Goal: Obtain resource: Download file/media

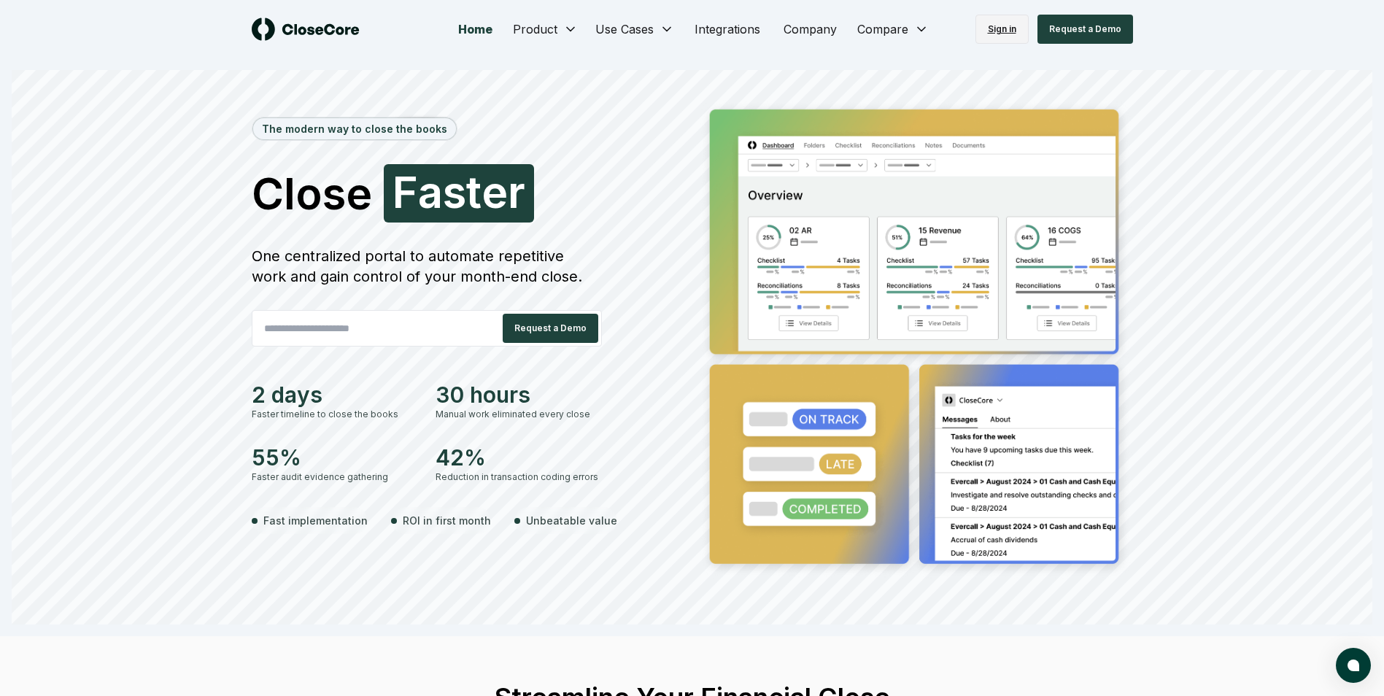
click at [1013, 36] on link "Sign in" at bounding box center [1001, 29] width 53 height 29
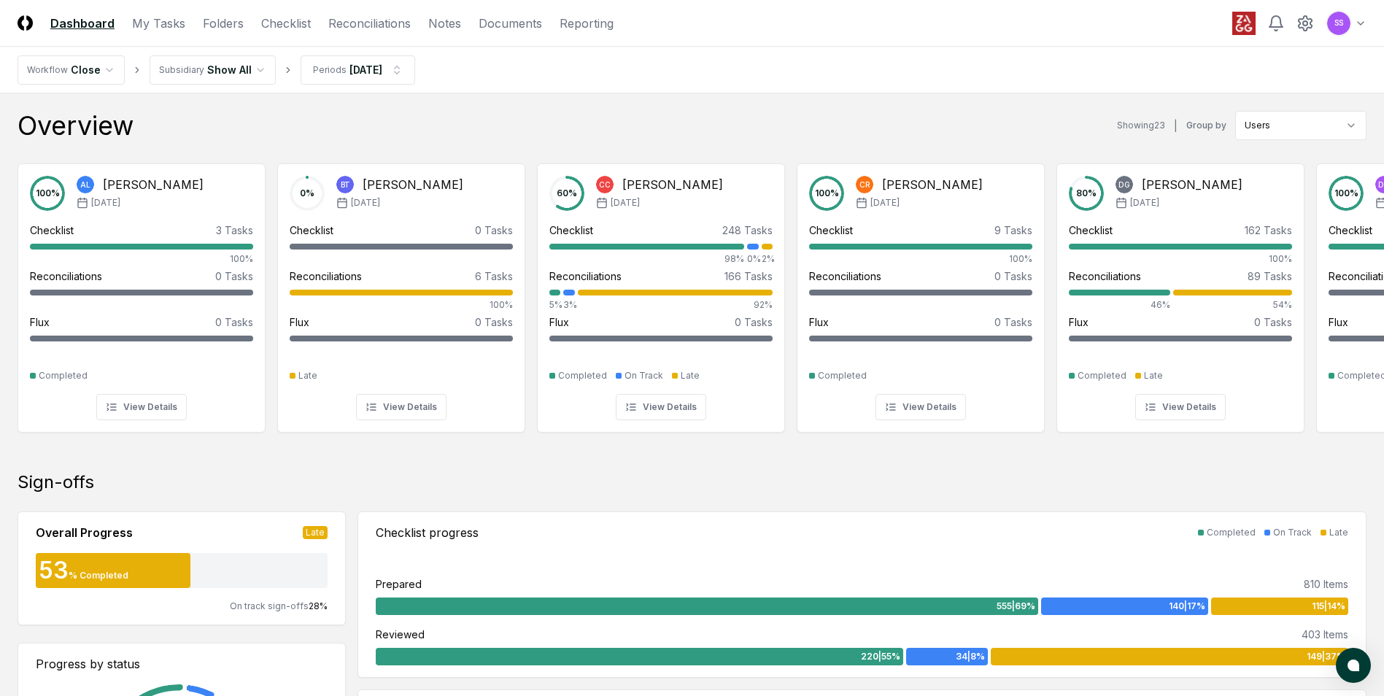
click at [33, 28] on nav "CloseCore Dashboard My Tasks Folders Checklist Reconciliations Notes Documents …" at bounding box center [316, 24] width 596 height 18
click at [22, 26] on img at bounding box center [25, 22] width 15 height 15
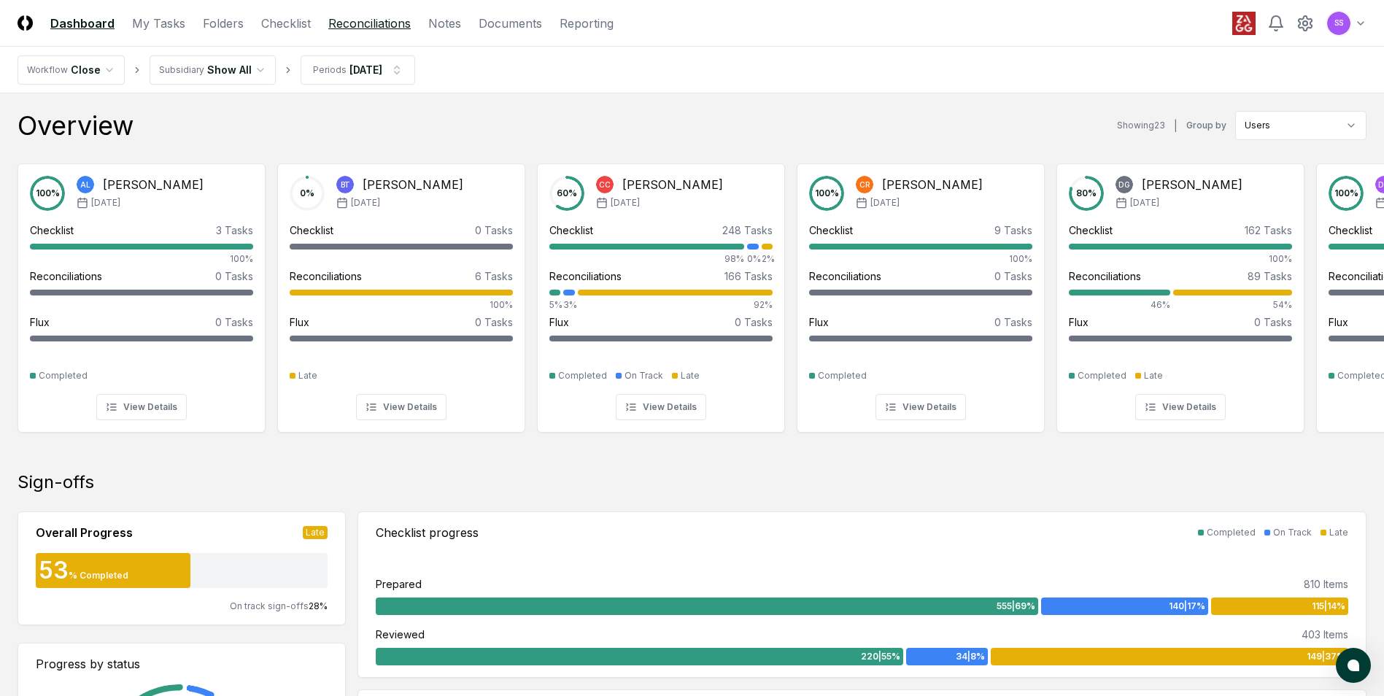
click at [338, 23] on link "Reconciliations" at bounding box center [369, 24] width 82 height 18
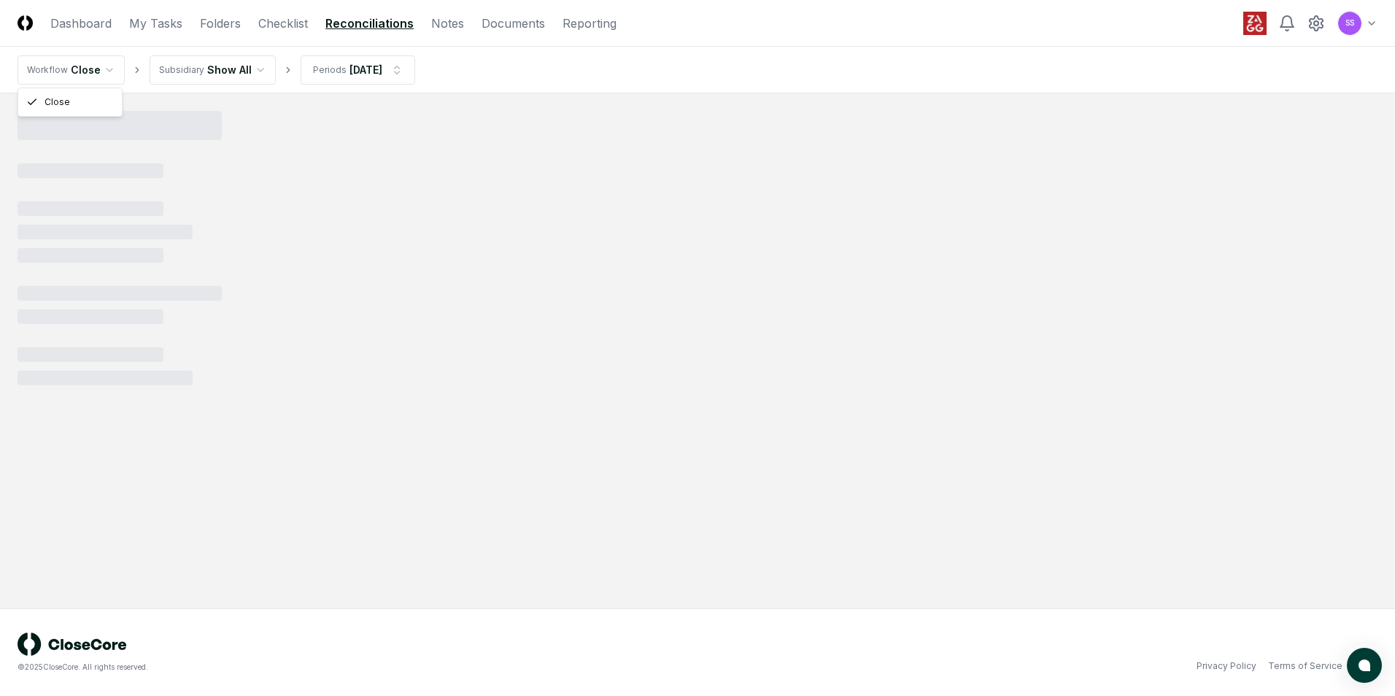
click at [104, 66] on html "CloseCore Dashboard My Tasks Folders Checklist Reconciliations Notes Documents …" at bounding box center [697, 348] width 1395 height 696
click at [767, 13] on html "CloseCore Dashboard My Tasks Folders Checklist Reconciliations Notes Documents …" at bounding box center [697, 348] width 1395 height 696
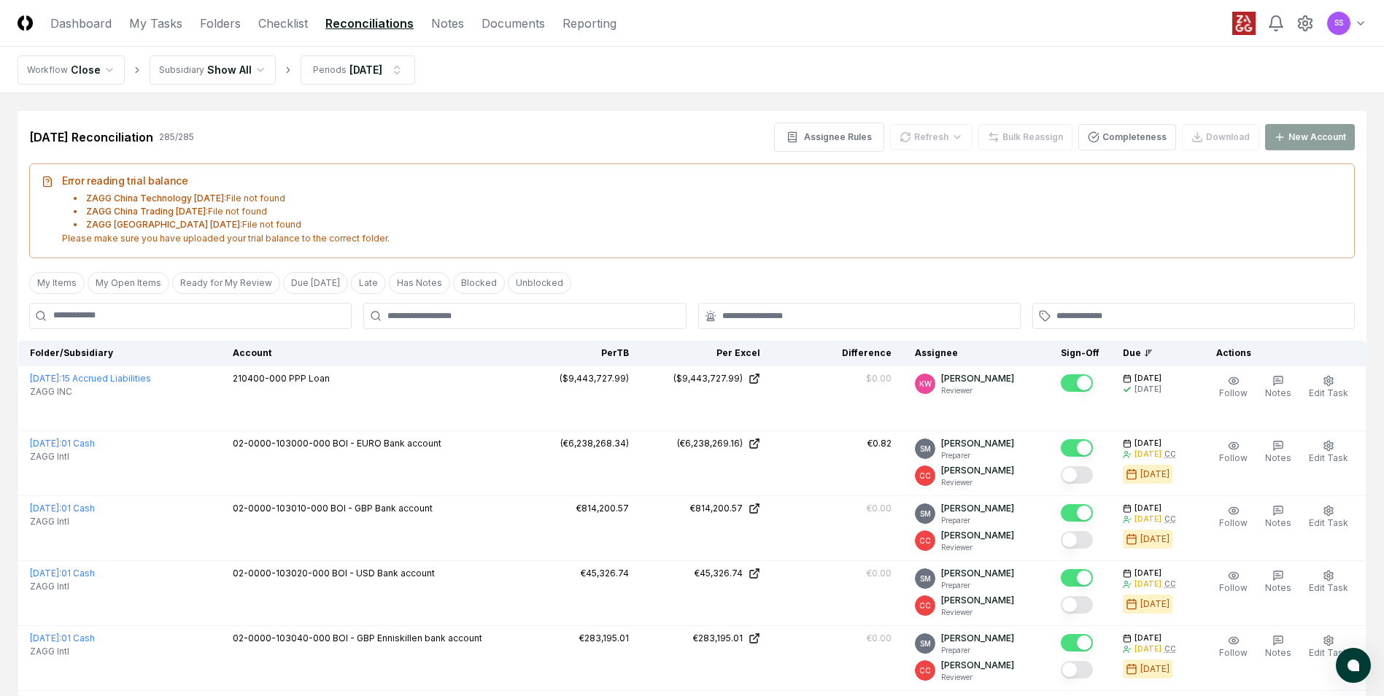
click at [137, 320] on input at bounding box center [190, 316] width 322 height 26
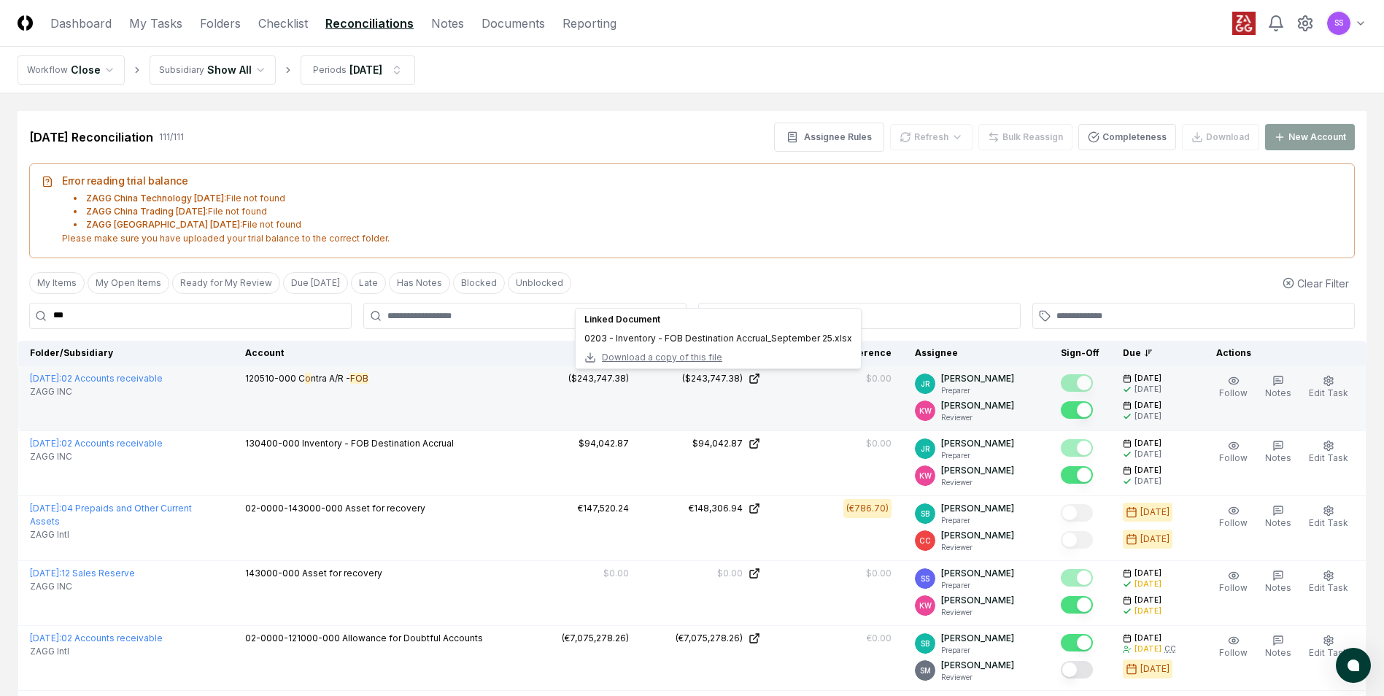
click at [697, 357] on span "Download a copy of this file" at bounding box center [662, 357] width 120 height 13
click at [1224, 283] on div "My Items My Open Items Ready for My Review Due [DATE] Late Has Notes Blocked Un…" at bounding box center [692, 283] width 1349 height 27
click at [206, 323] on input "***" at bounding box center [190, 316] width 322 height 26
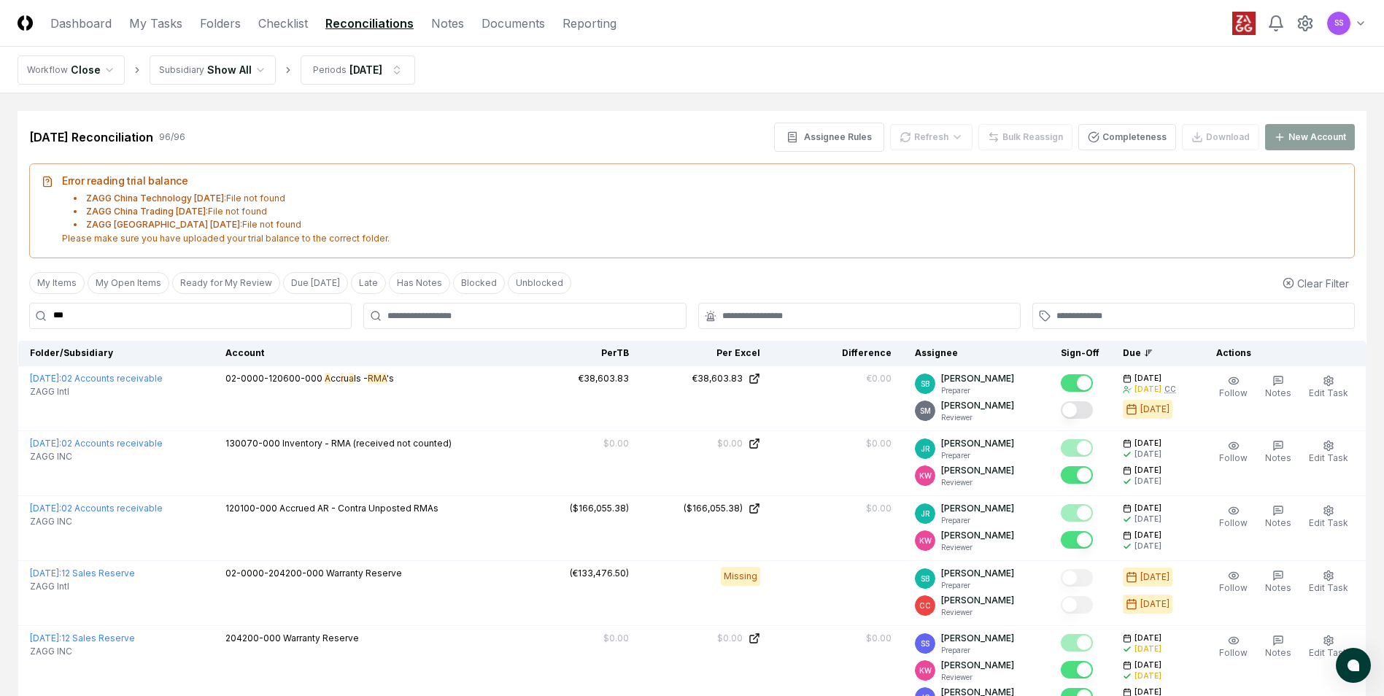
type input "***"
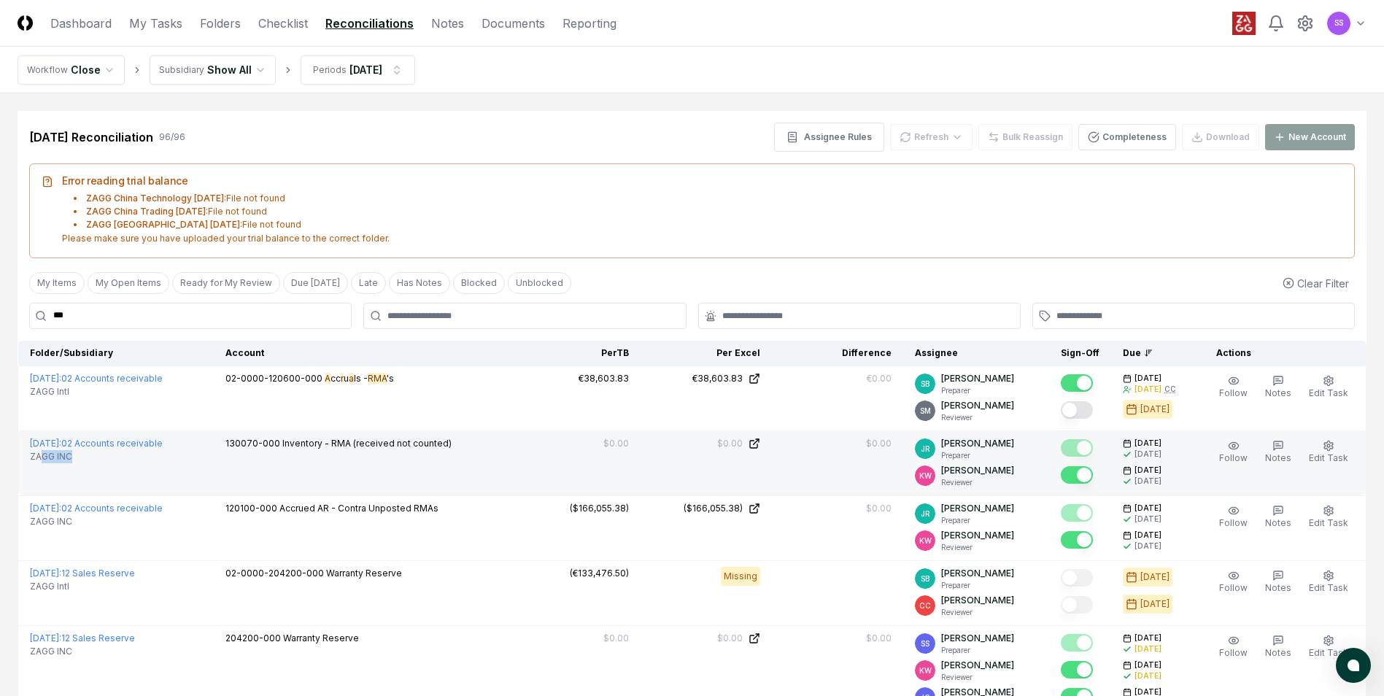
drag, startPoint x: 39, startPoint y: 465, endPoint x: 74, endPoint y: 462, distance: 34.4
click at [74, 462] on td "[DATE] : 02 Accounts receivable ZAGG INC" at bounding box center [116, 462] width 196 height 65
click at [714, 422] on span "Download a copy of this file" at bounding box center [702, 422] width 120 height 13
